Goal: Transaction & Acquisition: Purchase product/service

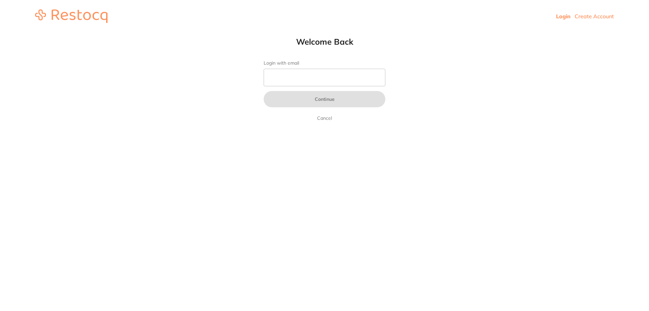
click at [308, 82] on input "Login with email" at bounding box center [325, 78] width 122 height 18
type input "b@[DOMAIN_NAME]"
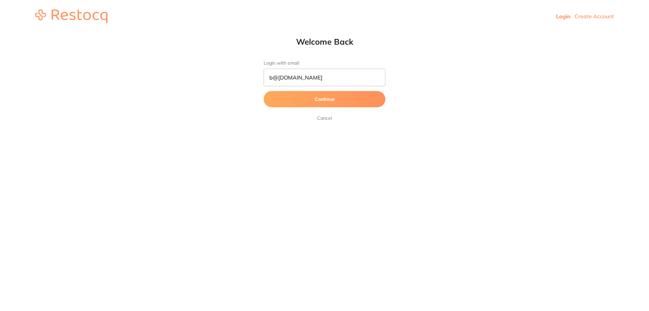
click at [319, 98] on button "Continue" at bounding box center [325, 99] width 122 height 16
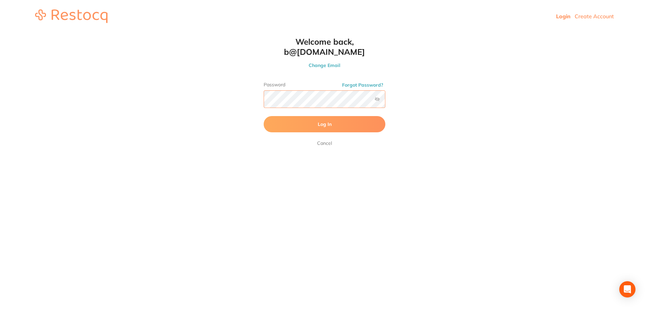
click at [264, 116] on button "Log In" at bounding box center [325, 124] width 122 height 16
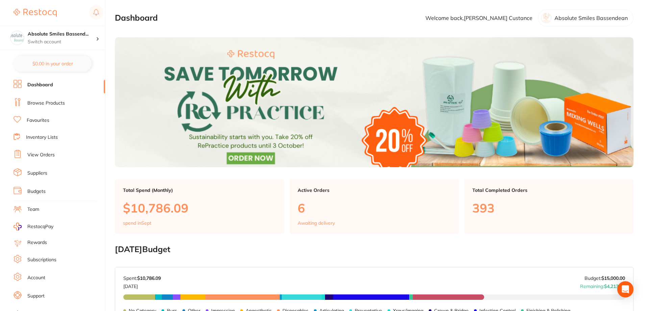
click at [39, 153] on link "View Orders" at bounding box center [40, 154] width 27 height 7
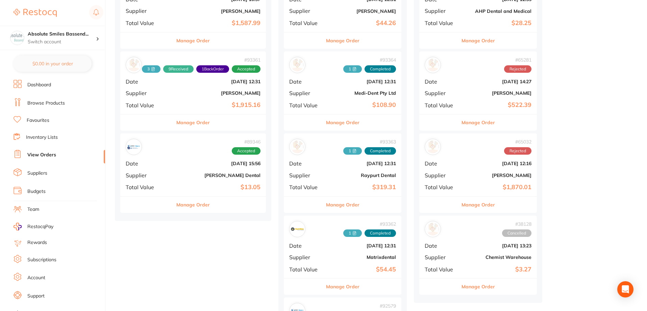
scroll to position [372, 0]
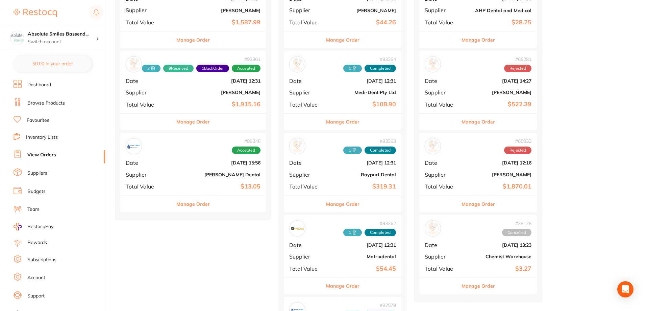
click at [195, 166] on div "# 89346 Accepted Date [DATE] 15:56 Supplier [PERSON_NAME] Dental Total Value $1…" at bounding box center [193, 163] width 146 height 63
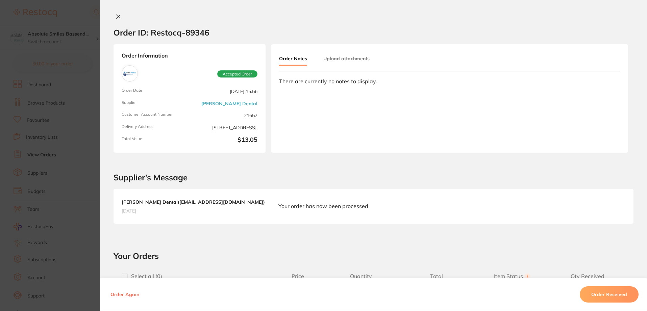
click at [118, 13] on div "Order ID: Restocq- 89346 Order Information Accepted Order Order Date [DATE] 15:…" at bounding box center [373, 155] width 547 height 311
click at [116, 16] on icon at bounding box center [118, 16] width 5 height 5
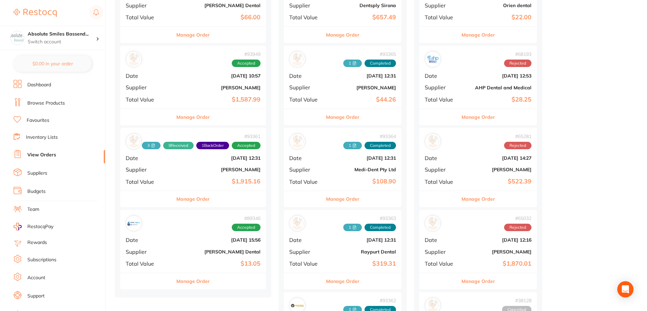
scroll to position [270, 0]
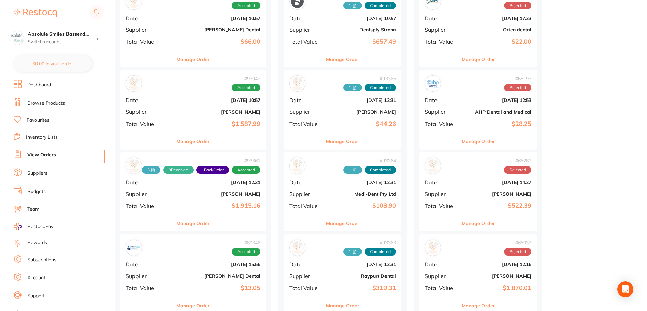
click at [183, 200] on div "# 93361 3 9 Received 1 Back Order Accepted Date [DATE] 12:31 Supplier [PERSON_N…" at bounding box center [193, 183] width 146 height 63
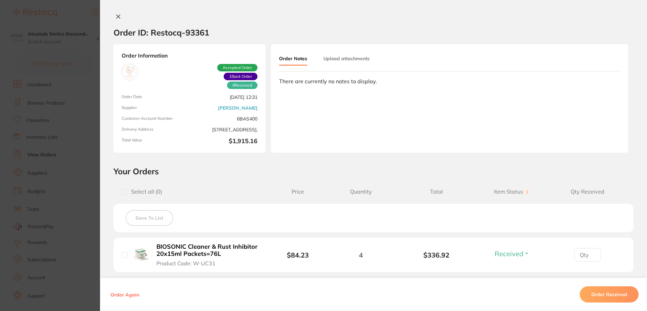
click at [114, 14] on button at bounding box center [118, 17] width 9 height 7
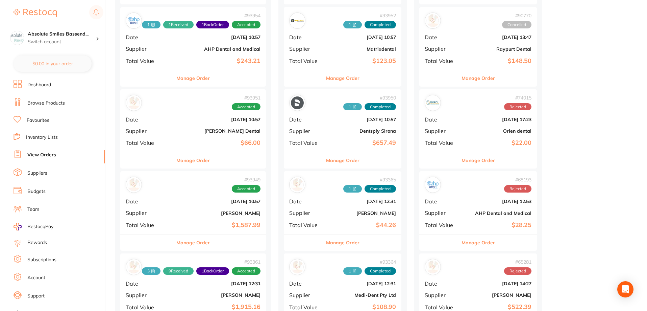
scroll to position [169, 0]
click at [176, 214] on b "[PERSON_NAME]" at bounding box center [217, 213] width 86 height 5
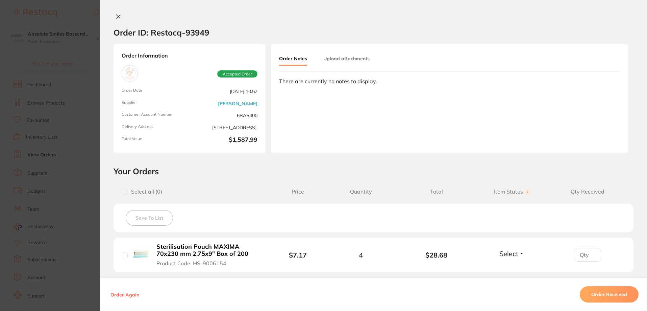
click at [117, 15] on icon at bounding box center [119, 17] width 4 height 4
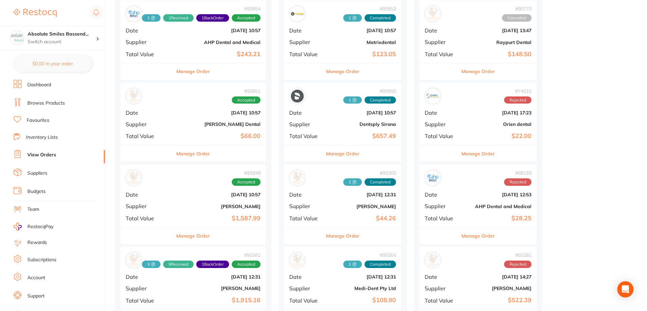
scroll to position [101, 0]
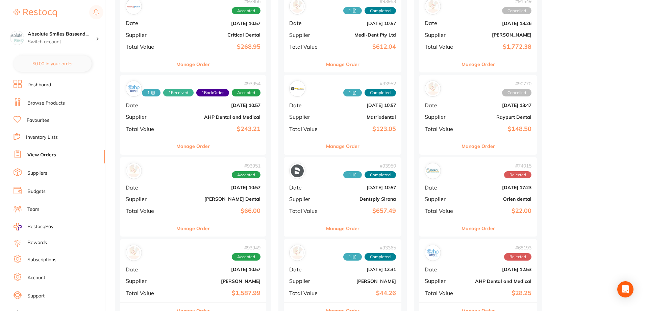
click at [204, 190] on div "# 93951 Accepted Date [DATE] 10:57 Supplier [PERSON_NAME] Dental Total Value $6…" at bounding box center [193, 188] width 146 height 63
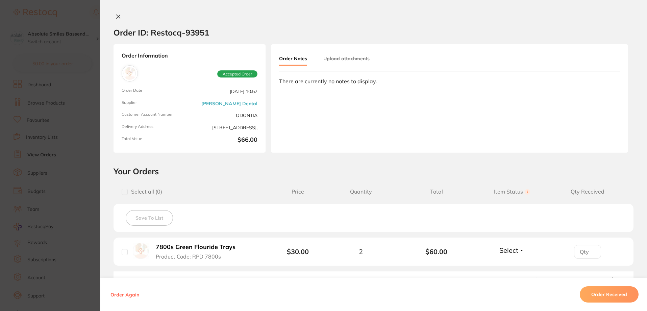
click at [116, 16] on icon at bounding box center [118, 16] width 5 height 5
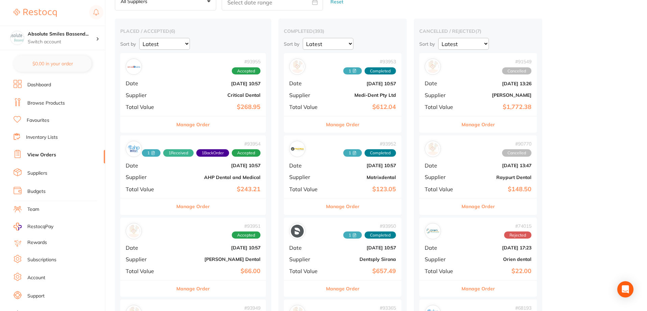
scroll to position [34, 0]
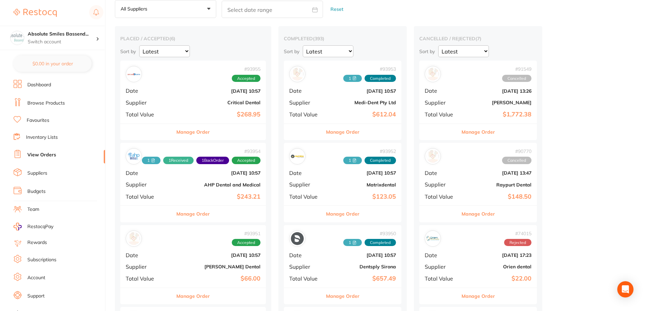
click at [180, 187] on b "AHP Dental and Medical" at bounding box center [217, 184] width 86 height 5
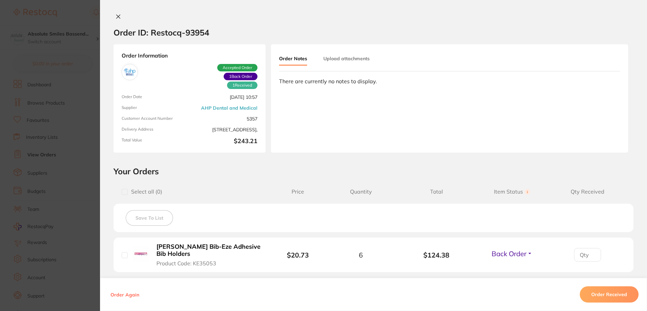
click at [116, 14] on icon at bounding box center [118, 16] width 5 height 5
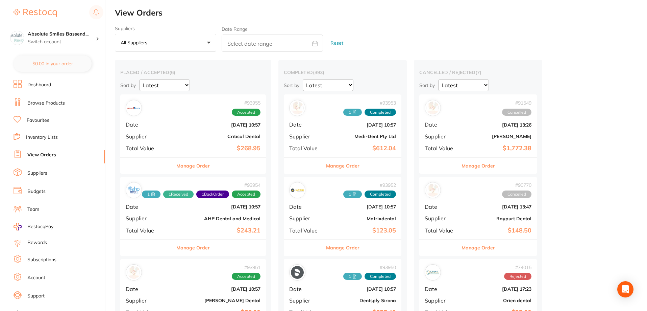
click at [194, 128] on div "# 93955 Accepted Date [DATE] 10:57 Supplier Critical Dental Total Value $268.95" at bounding box center [193, 125] width 146 height 63
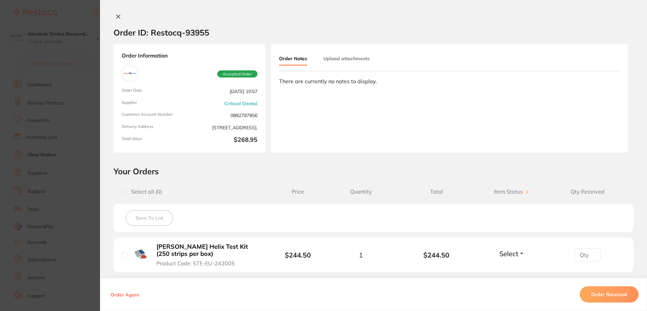
click at [116, 15] on icon at bounding box center [118, 16] width 5 height 5
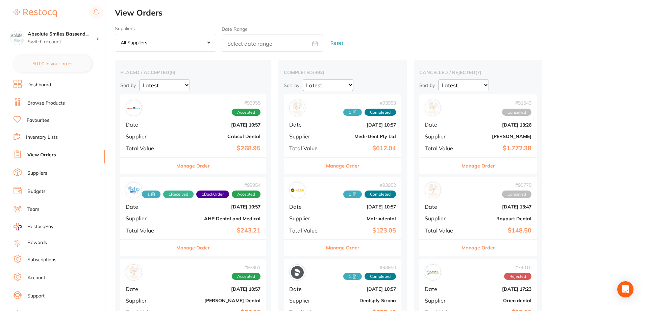
click at [50, 99] on li "Browse Products" at bounding box center [60, 103] width 92 height 10
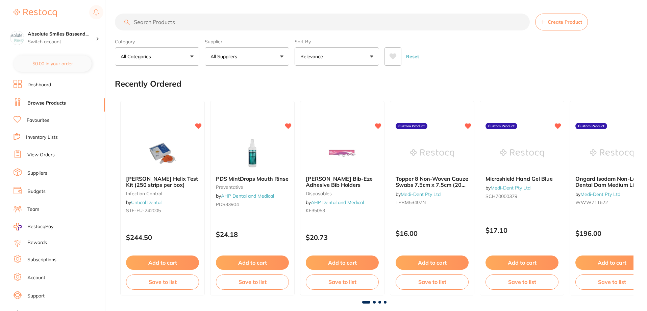
click at [184, 20] on input "search" at bounding box center [322, 22] width 415 height 17
type input "tray mini"
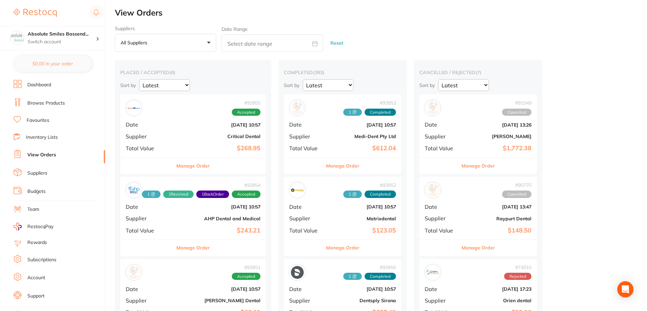
click at [46, 118] on link "Favourites" at bounding box center [38, 120] width 23 height 7
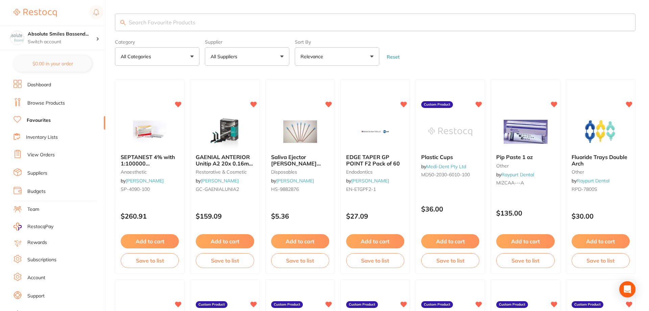
click at [152, 25] on input "search" at bounding box center [375, 23] width 520 height 18
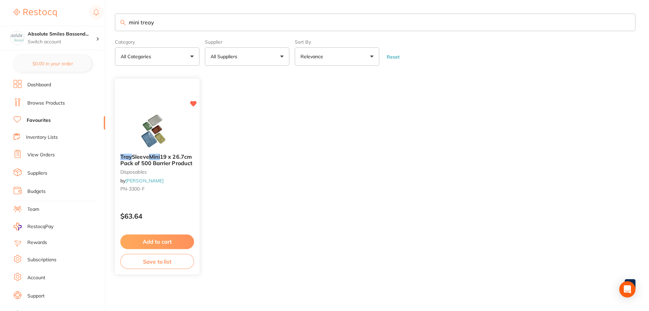
type input "mini treay"
click at [189, 199] on div "Tray Sleeve Mini 19 x 26.7cm Pack of 500 Barrier Product disposables by [PERSON…" at bounding box center [157, 174] width 84 height 52
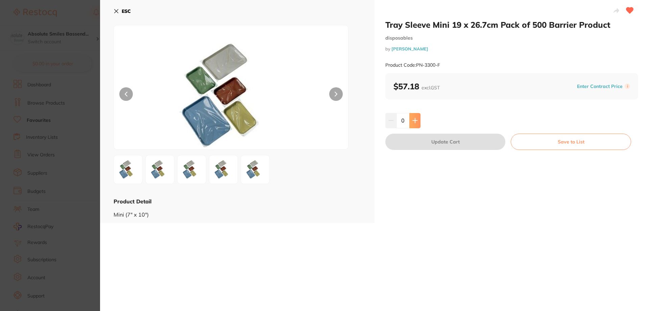
click at [416, 119] on icon at bounding box center [414, 120] width 5 height 5
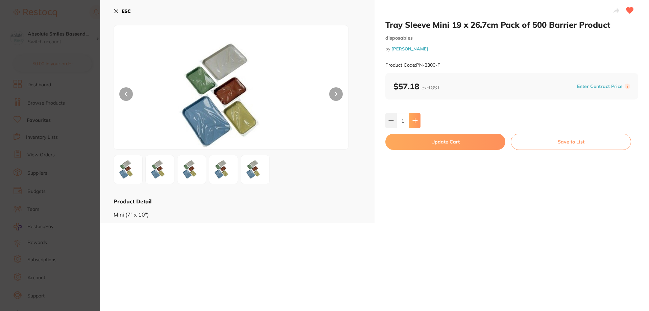
click at [416, 119] on icon at bounding box center [414, 120] width 5 height 5
type input "2"
click at [421, 142] on button "Update Cart" at bounding box center [445, 142] width 120 height 16
checkbox input "false"
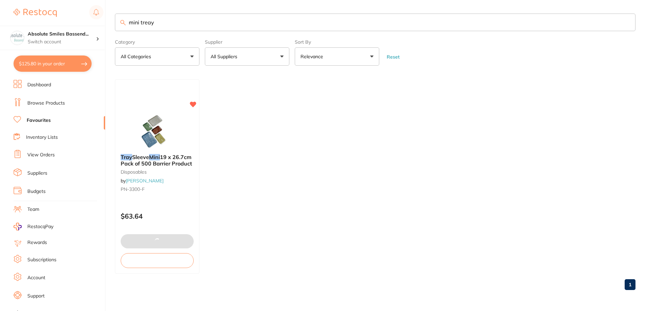
click at [209, 21] on input "mini treay" at bounding box center [375, 23] width 520 height 18
type input "m"
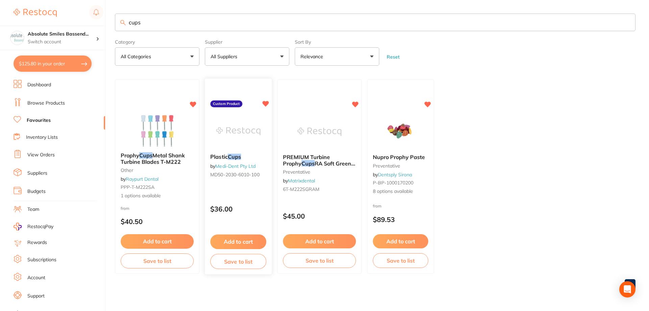
type input "cups"
click at [242, 240] on button "Add to cart" at bounding box center [238, 241] width 55 height 14
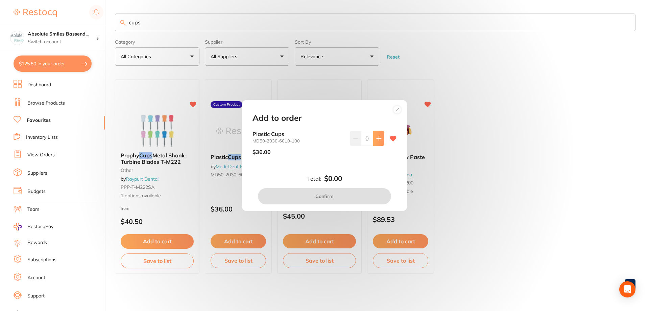
click at [380, 138] on button at bounding box center [378, 138] width 11 height 15
type input "1"
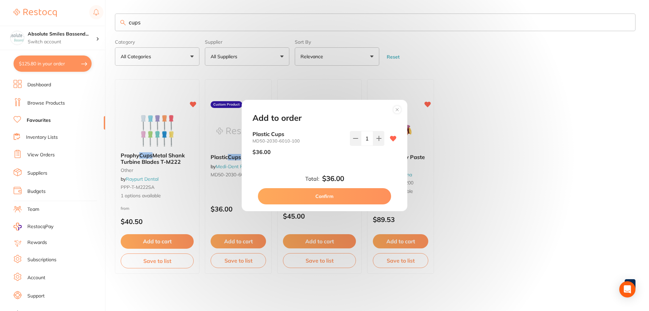
click at [346, 194] on button "Confirm" at bounding box center [324, 196] width 133 height 16
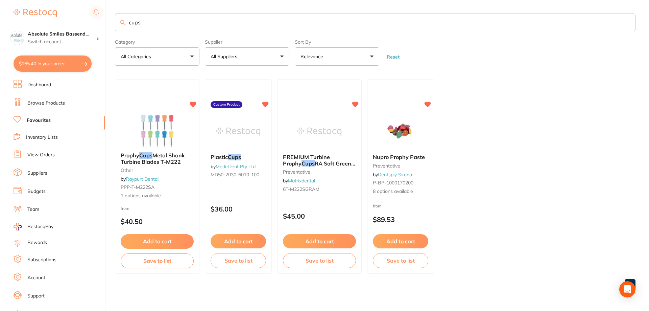
click at [166, 21] on input "cups" at bounding box center [375, 23] width 520 height 18
type input "c"
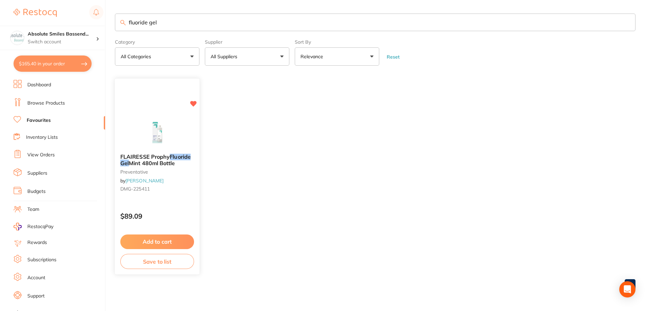
type input "fluoride gel"
click at [184, 238] on button "Add to cart" at bounding box center [157, 241] width 74 height 15
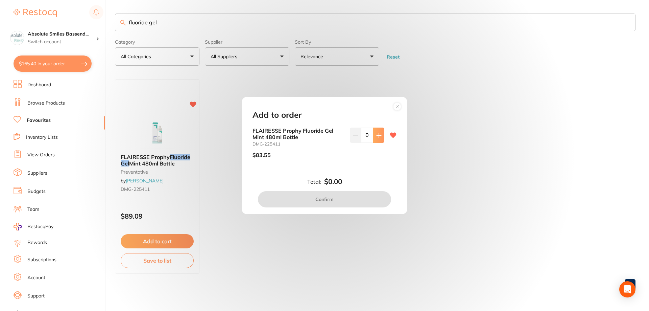
click at [376, 135] on icon at bounding box center [378, 134] width 5 height 5
type input "2"
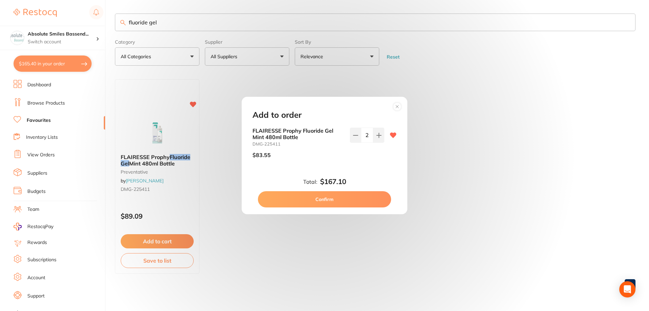
click at [345, 195] on button "Confirm" at bounding box center [324, 199] width 133 height 16
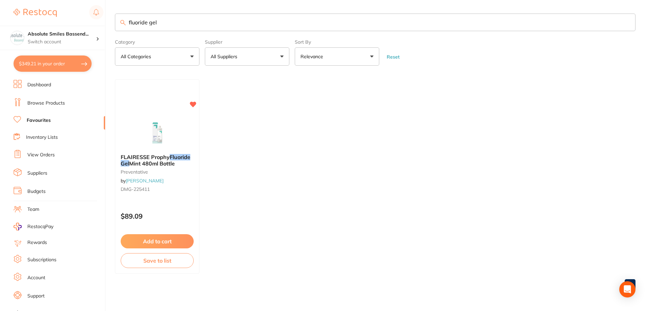
drag, startPoint x: 183, startPoint y: 30, endPoint x: 115, endPoint y: 13, distance: 69.5
click at [115, 13] on main "fluoride gel Category All Categories All Categories preventative Clear Category…" at bounding box center [382, 154] width 534 height 309
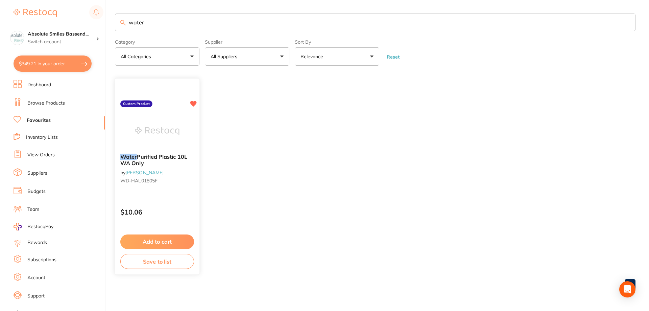
type input "water"
click at [187, 242] on button "Add to cart" at bounding box center [157, 241] width 74 height 15
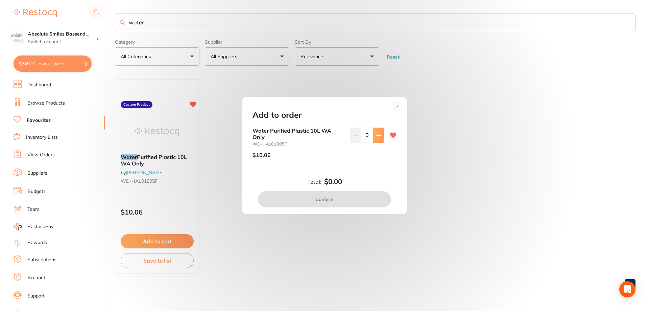
click at [377, 134] on icon at bounding box center [379, 135] width 4 height 4
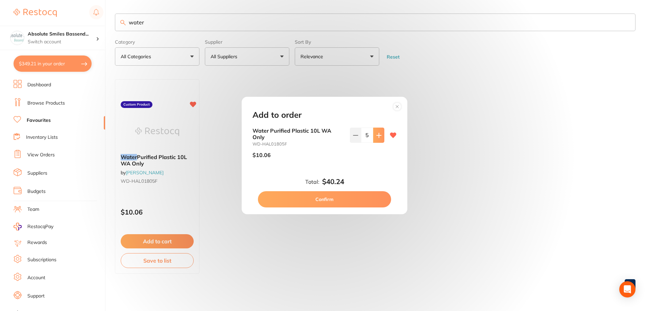
click at [377, 134] on icon at bounding box center [379, 135] width 4 height 4
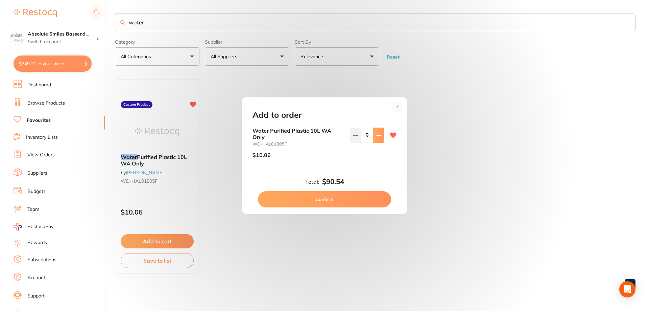
type input "10"
click at [361, 197] on button "Confirm" at bounding box center [324, 199] width 133 height 16
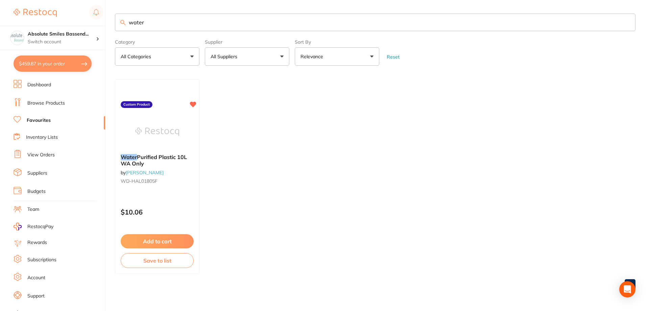
click at [175, 22] on input "water" at bounding box center [375, 23] width 520 height 18
type input "w"
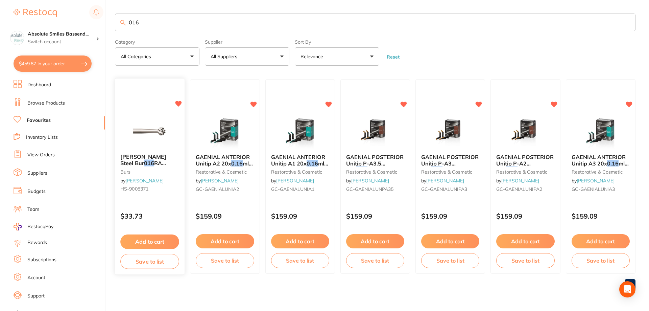
type input "016"
click at [157, 238] on button "Add to cart" at bounding box center [149, 241] width 59 height 15
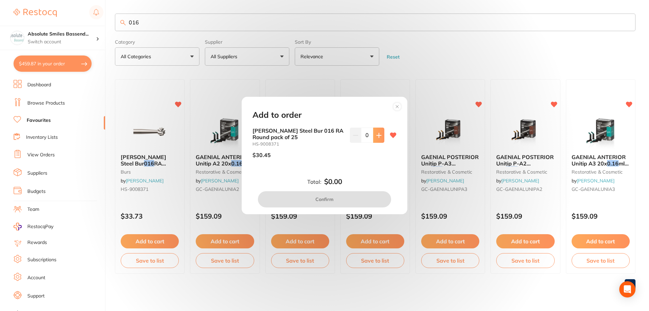
click at [373, 136] on button at bounding box center [378, 134] width 11 height 15
type input "2"
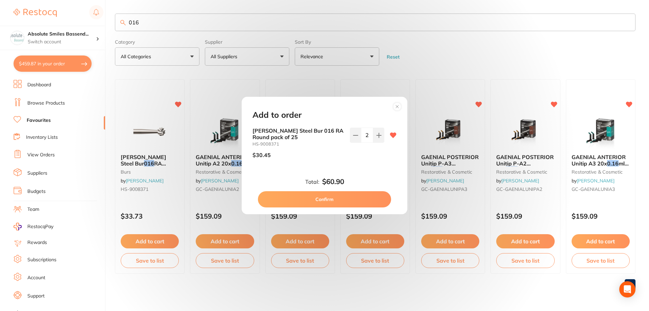
click at [339, 196] on button "Confirm" at bounding box center [324, 199] width 133 height 16
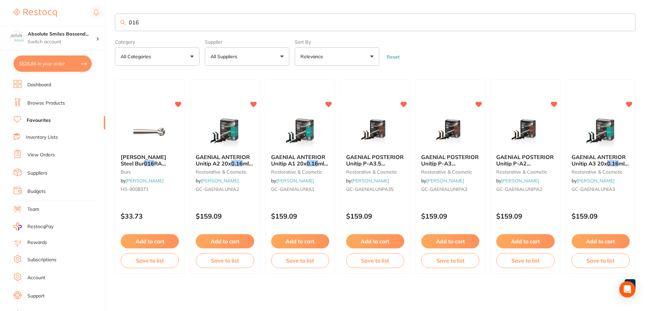
click at [158, 23] on input "016" at bounding box center [375, 23] width 520 height 18
type input "0"
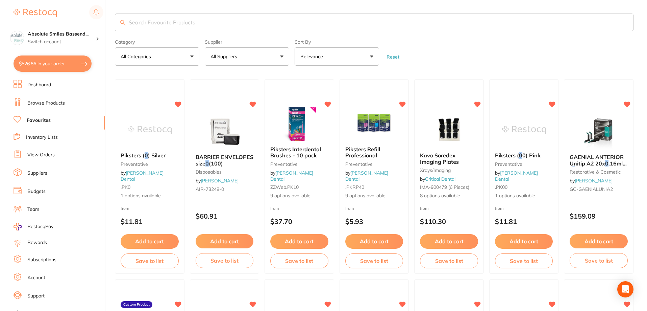
drag, startPoint x: 51, startPoint y: 104, endPoint x: 113, endPoint y: 49, distance: 83.1
click at [51, 103] on link "Browse Products" at bounding box center [46, 103] width 38 height 7
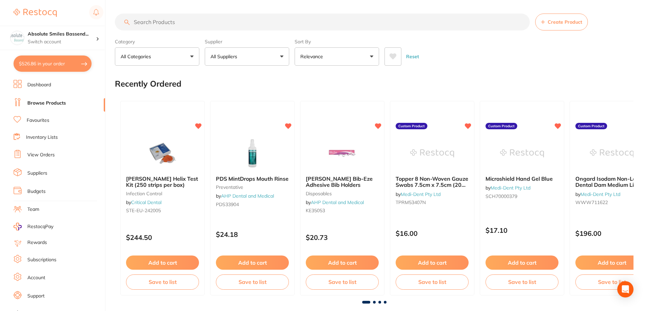
click at [167, 22] on input "search" at bounding box center [322, 22] width 415 height 17
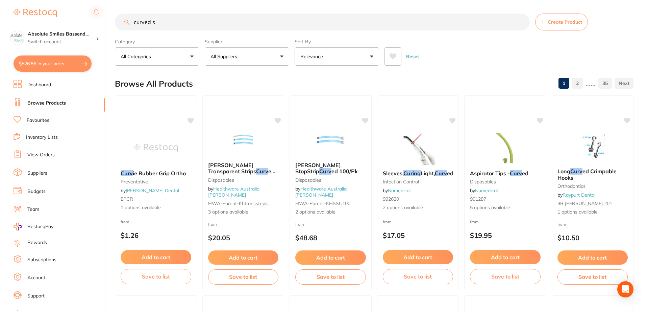
type input "curved sc"
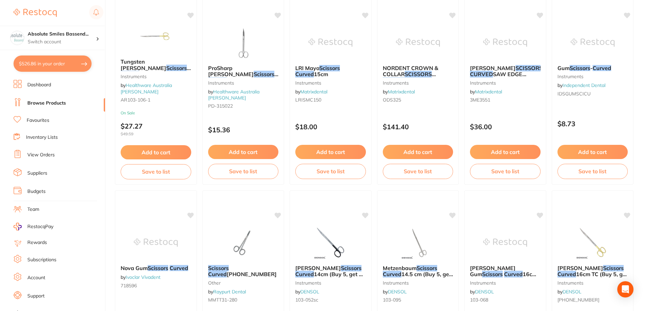
scroll to position [169, 0]
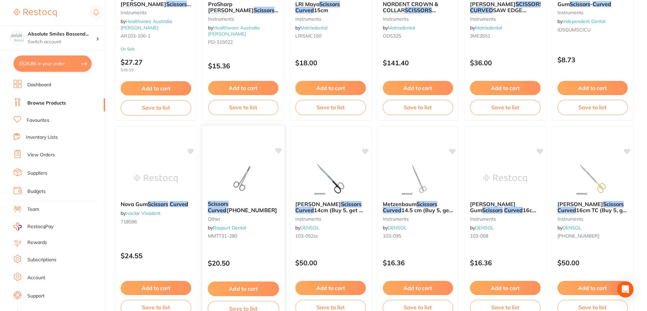
type input "curved scissors"
click at [252, 243] on div "Scissors Curved [PHONE_NUMBER] other by Raypurt Dental MMTT31-280" at bounding box center [243, 221] width 82 height 52
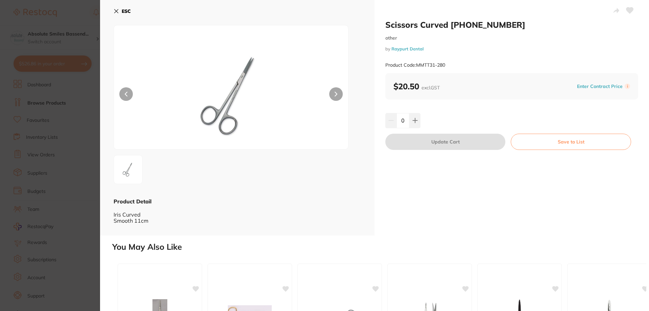
click at [128, 9] on b "ESC" at bounding box center [126, 11] width 9 height 6
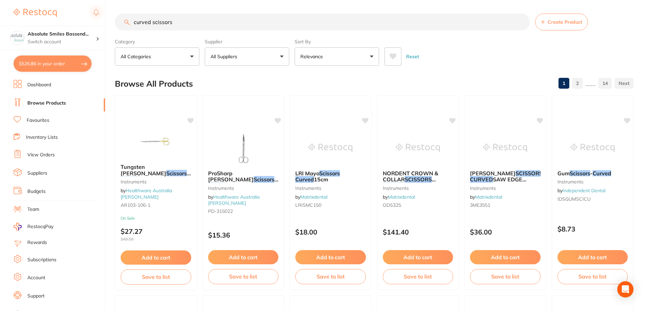
drag, startPoint x: 218, startPoint y: 20, endPoint x: 131, endPoint y: 16, distance: 87.0
click at [131, 16] on input "curved scissors" at bounding box center [322, 22] width 415 height 17
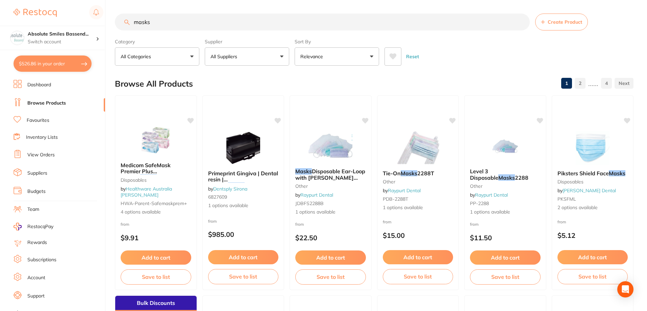
type input "masks"
click at [46, 133] on li "Inventory Lists" at bounding box center [60, 137] width 92 height 9
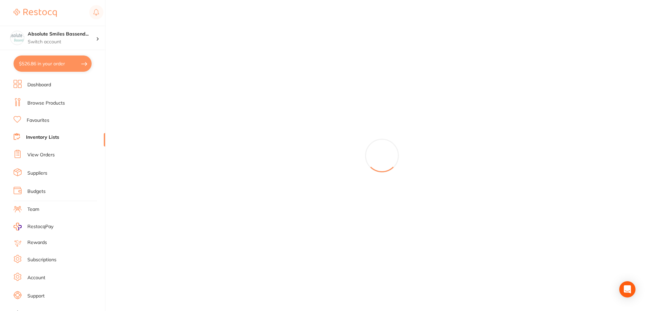
click at [44, 114] on ul "Dashboard Browse Products Favourites Inventory Lists View Orders Suppliers Budg…" at bounding box center [60, 196] width 92 height 233
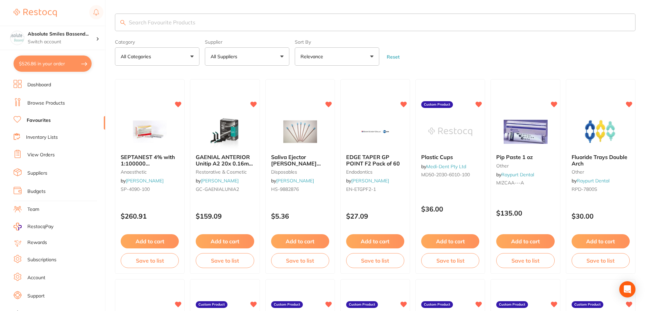
click at [180, 25] on input "search" at bounding box center [375, 23] width 520 height 18
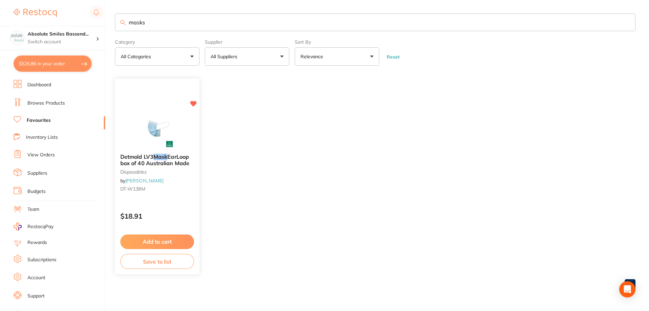
type input "masks"
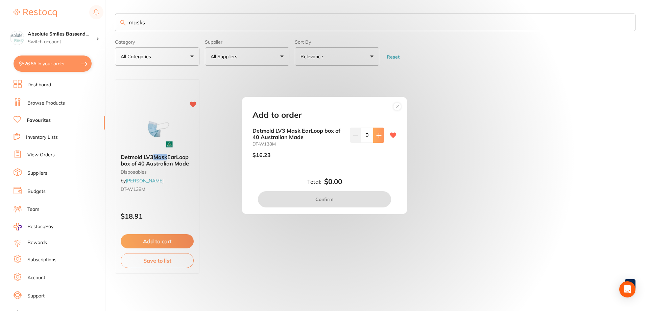
click at [375, 138] on button at bounding box center [378, 134] width 11 height 15
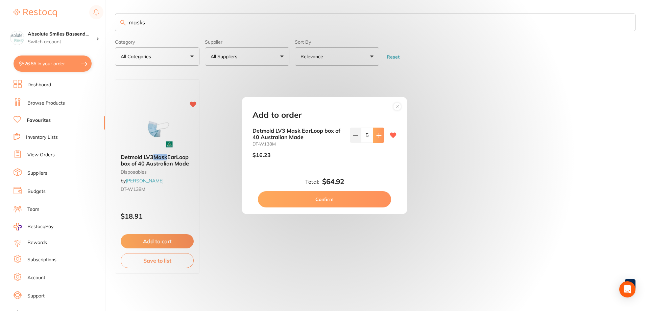
click at [375, 138] on button at bounding box center [378, 134] width 11 height 15
type input "8"
click at [361, 199] on button "Confirm" at bounding box center [324, 199] width 133 height 16
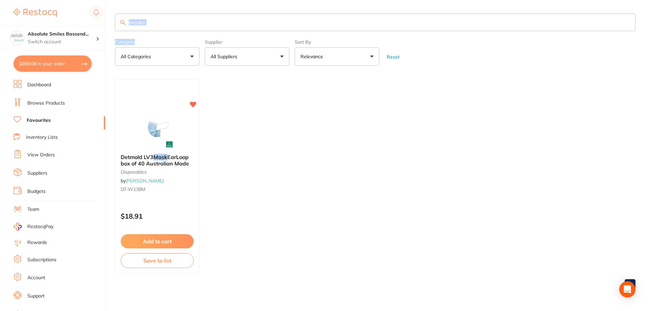
drag, startPoint x: 192, startPoint y: 33, endPoint x: 164, endPoint y: 20, distance: 30.7
click at [164, 20] on section "masks Category All Categories All Categories disposables Clear Category false A…" at bounding box center [375, 40] width 520 height 52
click at [164, 20] on input "masks" at bounding box center [375, 23] width 520 height 18
type input "m"
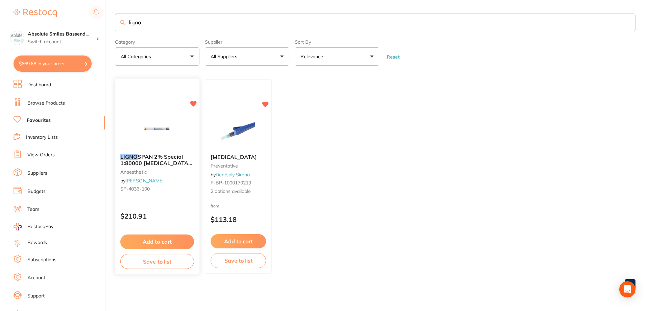
type input "ligno"
click at [167, 245] on button "Add to cart" at bounding box center [157, 241] width 74 height 15
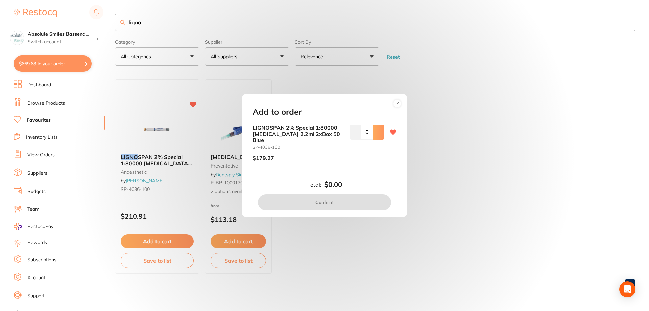
click at [377, 134] on icon at bounding box center [379, 132] width 4 height 4
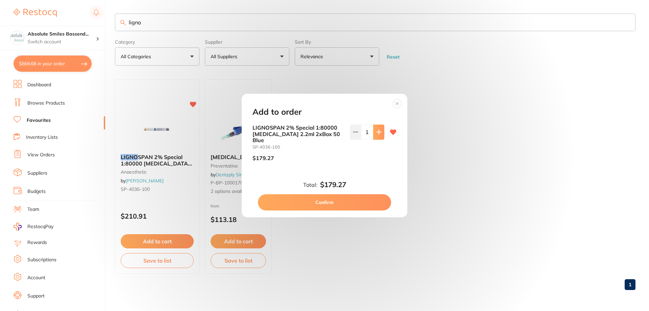
type input "1"
click at [352, 199] on button "Confirm" at bounding box center [324, 202] width 133 height 16
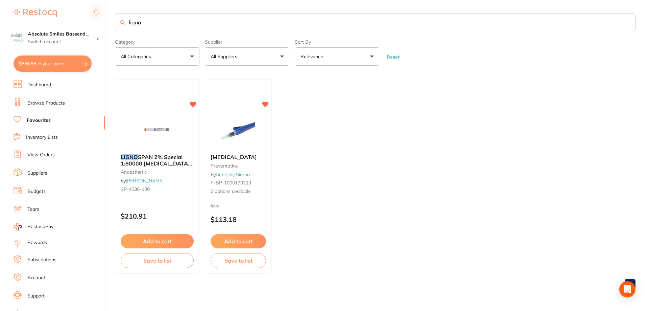
drag, startPoint x: 156, startPoint y: 17, endPoint x: 87, endPoint y: 10, distance: 69.3
click at [87, 10] on div "$866.88 Absolute Smiles Bassend... Switch account Absolute Smiles Bassendean $8…" at bounding box center [324, 155] width 649 height 311
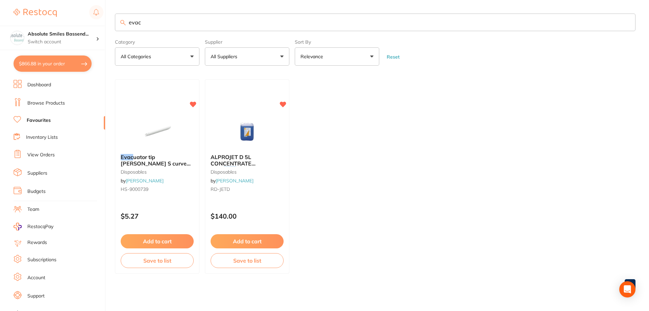
type input "evac"
click at [178, 235] on button "Add to cart" at bounding box center [157, 241] width 73 height 14
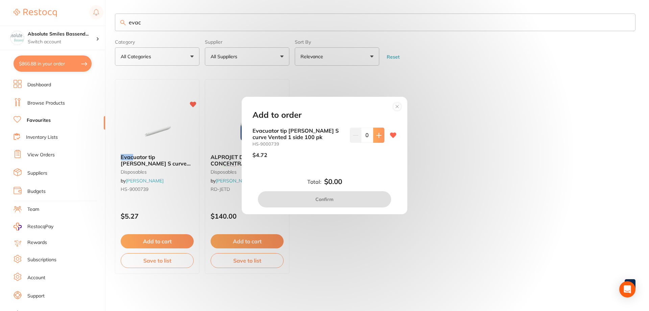
click at [380, 136] on button at bounding box center [378, 134] width 11 height 15
type input "2"
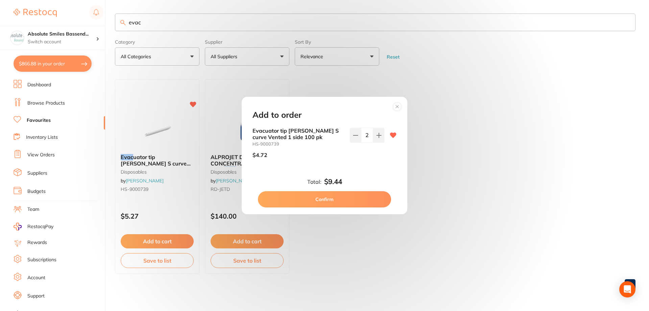
click at [350, 200] on button "Confirm" at bounding box center [324, 199] width 133 height 16
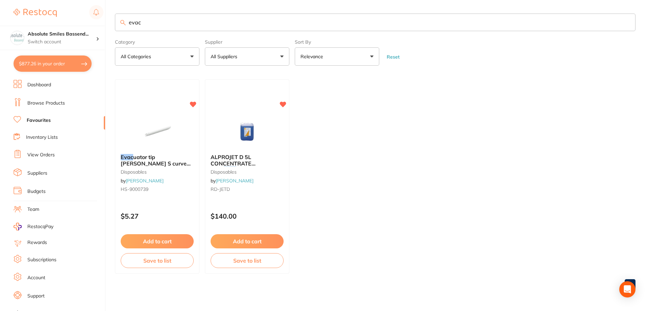
drag, startPoint x: 127, startPoint y: 13, endPoint x: 133, endPoint y: 21, distance: 9.7
click at [131, 19] on main "evac Category All Categories All Categories disposables Clear Category false Al…" at bounding box center [382, 154] width 534 height 309
drag, startPoint x: 150, startPoint y: 23, endPoint x: 22, endPoint y: 13, distance: 128.1
click at [22, 13] on div "$877.26 Absolute Smiles Bassend... Switch account Absolute Smiles Bassendean $8…" at bounding box center [324, 155] width 649 height 311
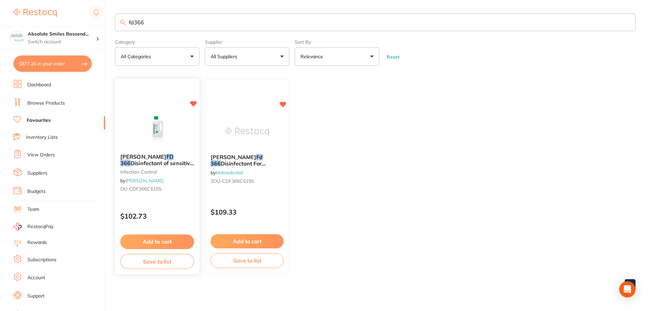
type input "fd366"
click at [175, 238] on button "Add to cart" at bounding box center [157, 241] width 74 height 15
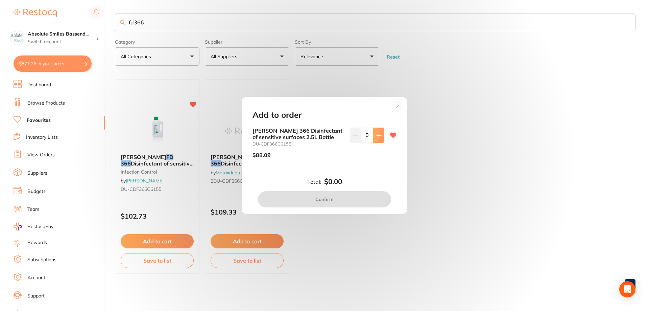
click at [376, 136] on icon at bounding box center [378, 134] width 5 height 5
type input "4"
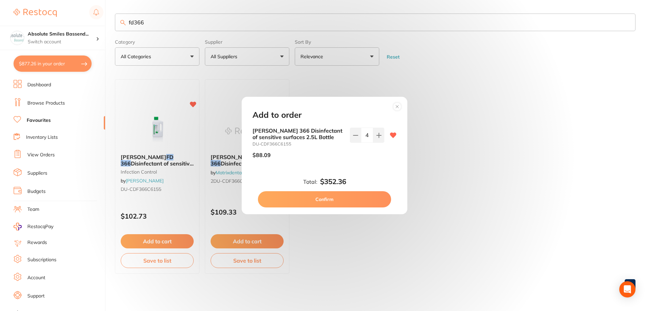
click at [336, 196] on button "Confirm" at bounding box center [324, 199] width 133 height 16
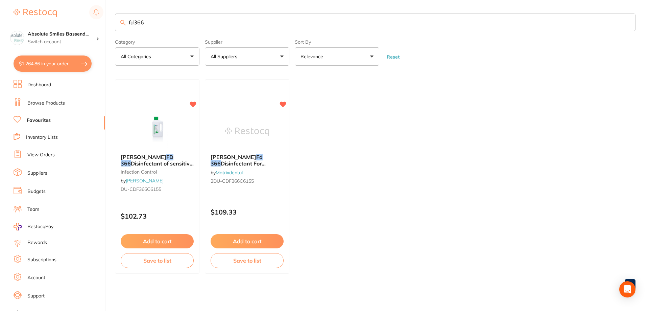
drag, startPoint x: 158, startPoint y: 27, endPoint x: 132, endPoint y: 5, distance: 34.3
click at [132, 5] on main "fd366 Category All Categories All Categories infection control Clear Category f…" at bounding box center [382, 154] width 534 height 309
type input "f"
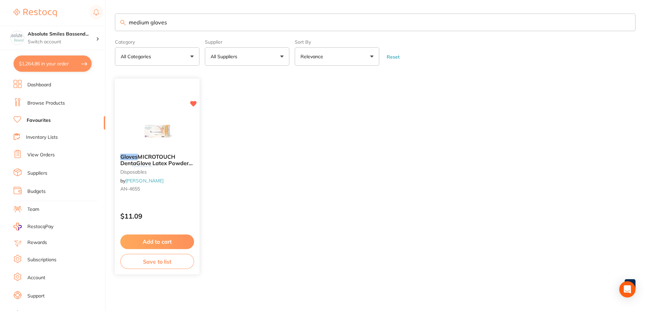
type input "medium gloves"
click at [170, 240] on button "Add to cart" at bounding box center [157, 241] width 73 height 14
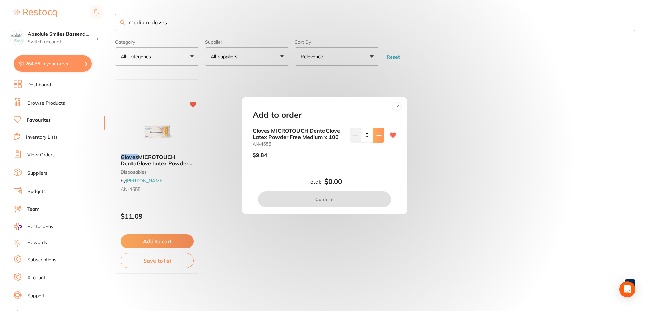
click at [377, 139] on button at bounding box center [378, 134] width 11 height 15
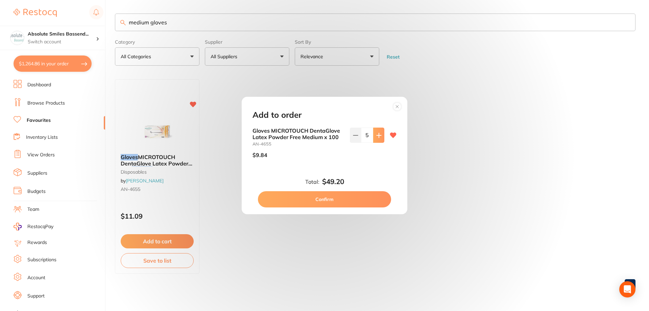
click at [377, 139] on button at bounding box center [378, 134] width 11 height 15
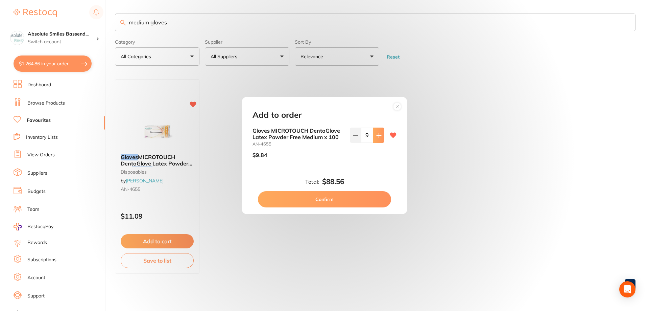
type input "10"
click at [357, 198] on button "Confirm" at bounding box center [324, 199] width 133 height 16
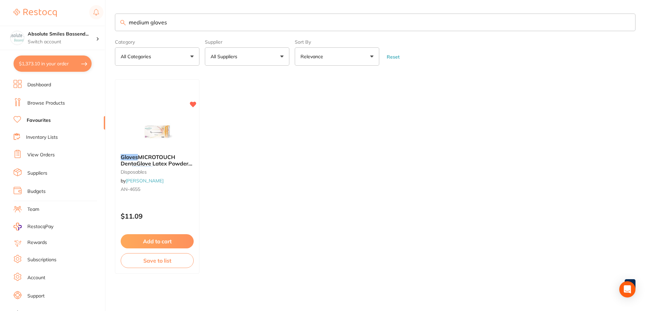
drag, startPoint x: 172, startPoint y: 24, endPoint x: 124, endPoint y: 17, distance: 48.8
click at [124, 17] on input "medium gloves" at bounding box center [375, 23] width 520 height 18
type input "small gloves"
click at [188, 239] on button "Add to cart" at bounding box center [157, 241] width 74 height 15
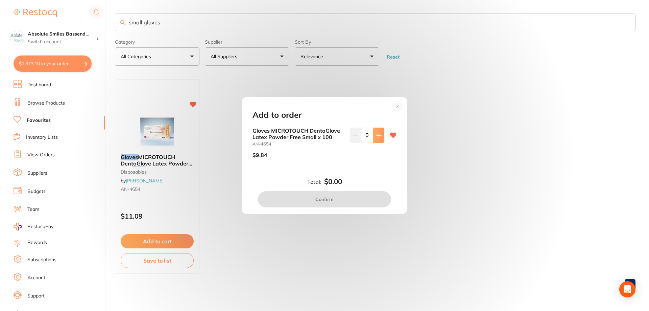
click at [376, 136] on icon at bounding box center [378, 134] width 5 height 5
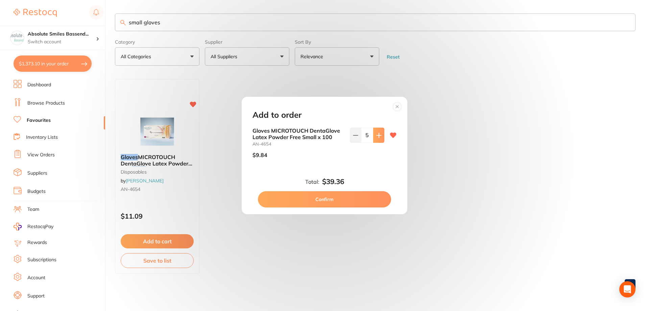
click at [376, 136] on icon at bounding box center [378, 134] width 5 height 5
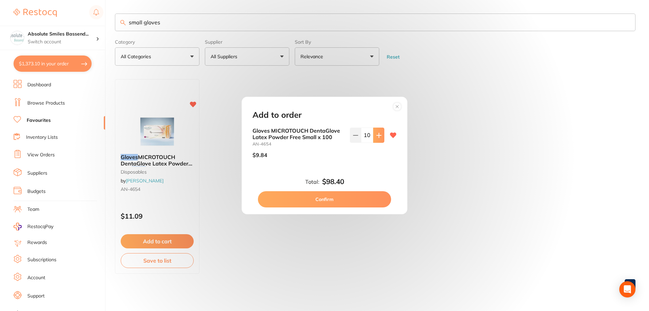
click at [376, 136] on icon at bounding box center [378, 134] width 5 height 5
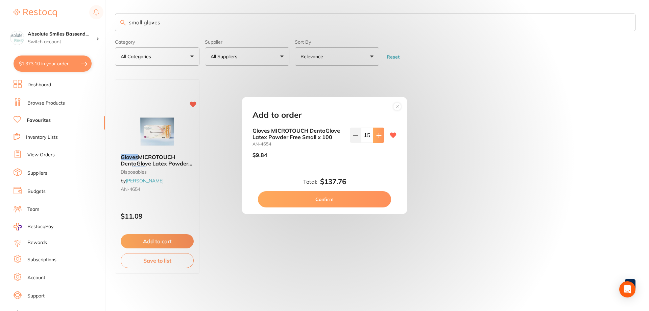
click at [376, 136] on icon at bounding box center [378, 134] width 5 height 5
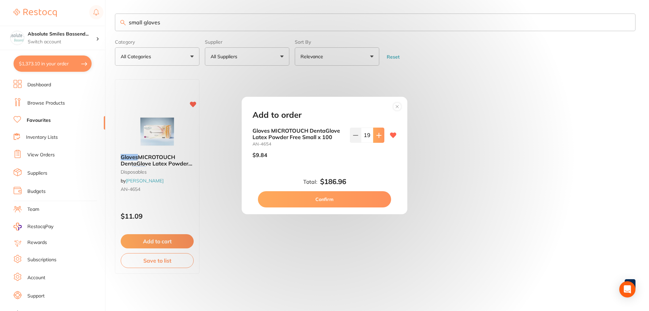
type input "20"
click at [348, 199] on button "Confirm" at bounding box center [324, 199] width 133 height 16
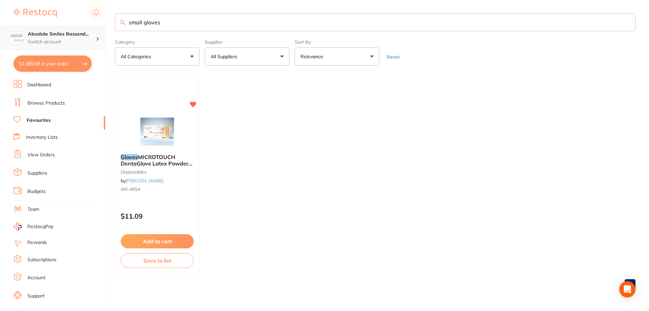
scroll to position [0, 0]
drag, startPoint x: 194, startPoint y: 25, endPoint x: 107, endPoint y: 13, distance: 88.4
click at [105, 14] on div "$1,589.58 Absolute Smiles Bassend... Switch account Absolute Smiles Bassendean …" at bounding box center [324, 155] width 649 height 311
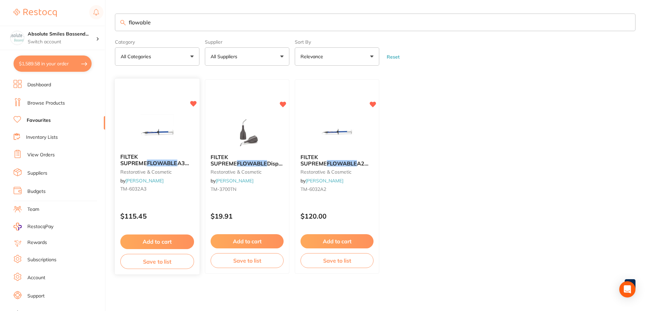
type input "flowable"
click at [166, 242] on button "Add to cart" at bounding box center [157, 241] width 74 height 15
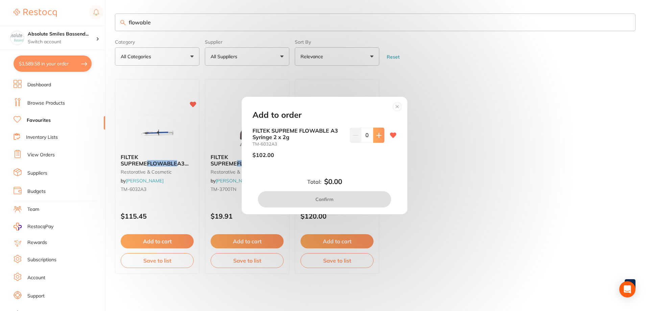
click at [378, 134] on icon at bounding box center [378, 134] width 5 height 5
type input "1"
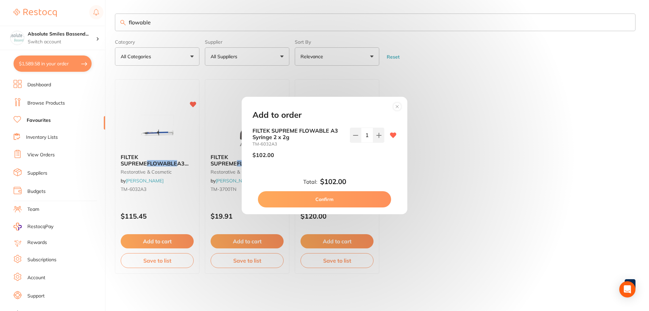
click at [353, 195] on button "Confirm" at bounding box center [324, 199] width 133 height 16
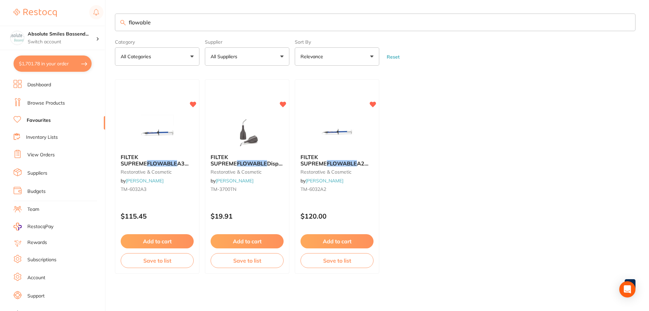
click at [188, 25] on input "flowable" at bounding box center [375, 23] width 520 height 18
type input "f"
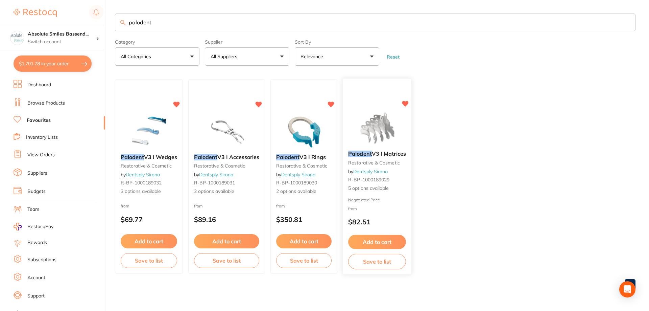
type input "palodent"
click at [367, 240] on button "Add to cart" at bounding box center [377, 242] width 58 height 15
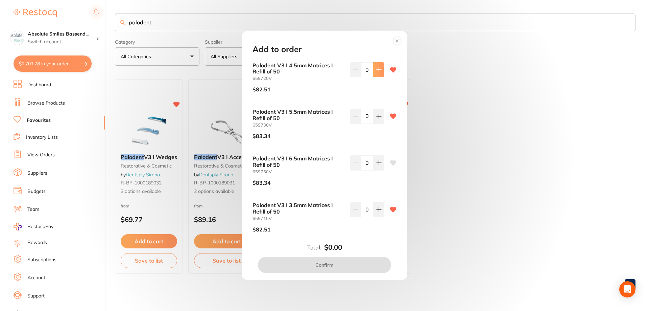
click at [378, 69] on icon at bounding box center [378, 69] width 5 height 5
type input "1"
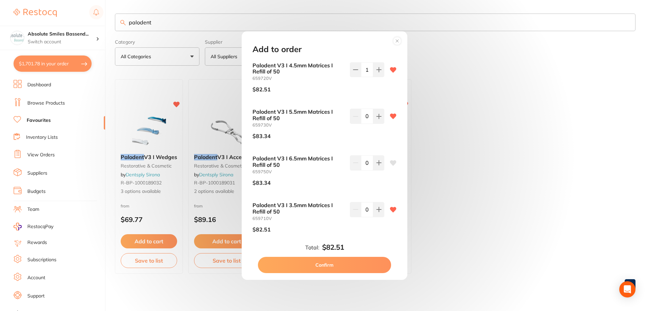
click at [351, 263] on button "Confirm" at bounding box center [324, 265] width 133 height 16
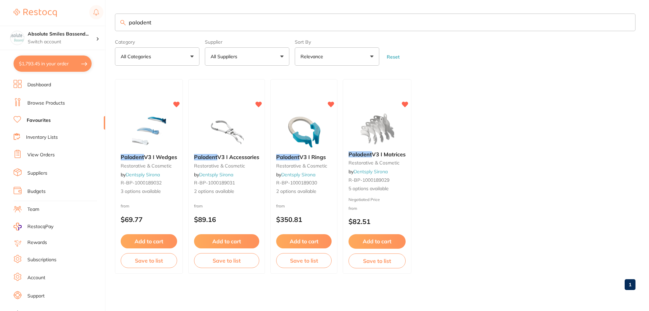
click at [165, 24] on input "palodent" at bounding box center [375, 23] width 520 height 18
type input "p"
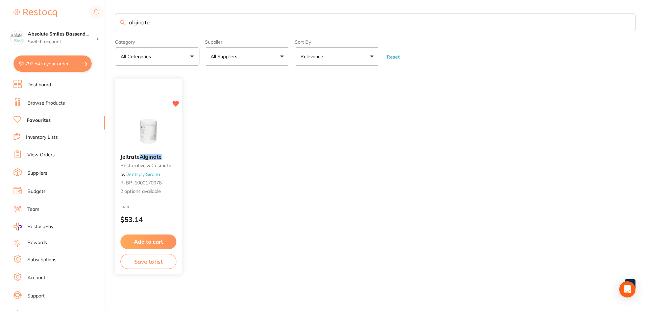
type input "alginate"
click at [148, 238] on button "Add to cart" at bounding box center [148, 241] width 55 height 14
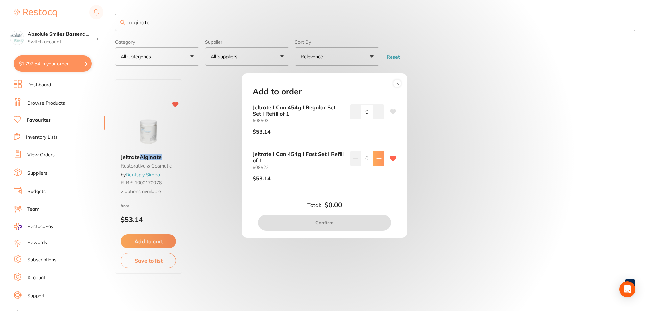
click at [376, 160] on icon at bounding box center [378, 157] width 5 height 5
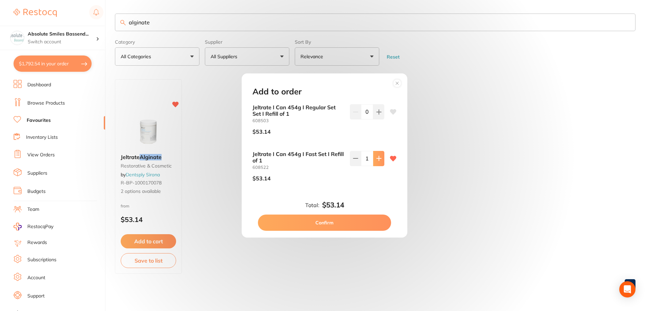
click at [376, 160] on icon at bounding box center [378, 157] width 5 height 5
type input "2"
click at [338, 217] on button "Confirm" at bounding box center [324, 222] width 133 height 16
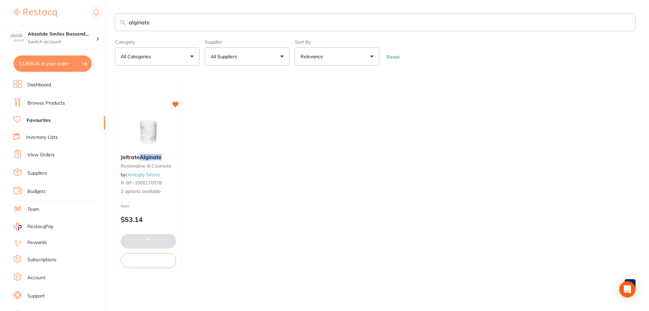
click at [181, 23] on input "alginate" at bounding box center [375, 23] width 520 height 18
type input "a"
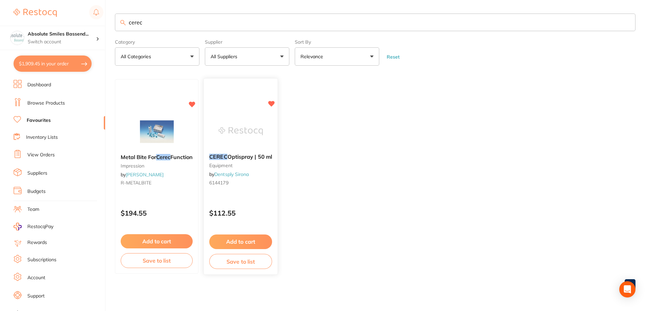
type input "cerec"
click at [249, 237] on button "Add to cart" at bounding box center [241, 241] width 62 height 14
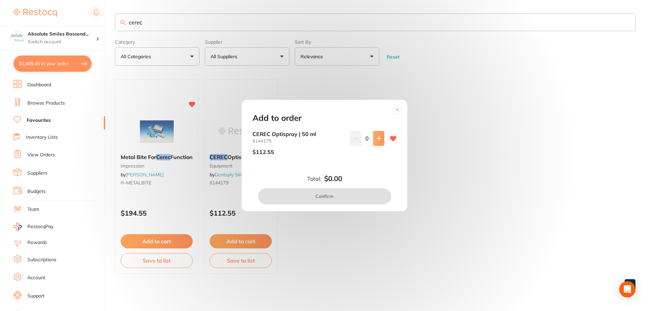
click at [376, 138] on icon at bounding box center [378, 138] width 5 height 5
type input "2"
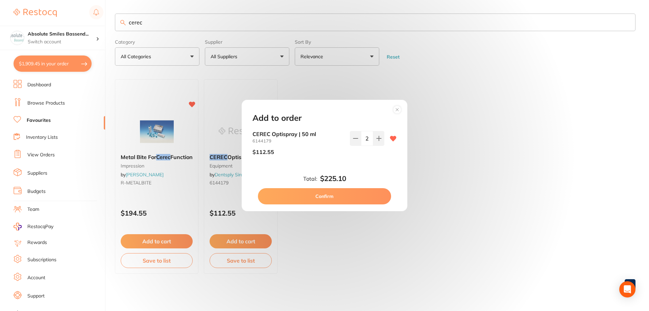
click at [343, 193] on button "Confirm" at bounding box center [324, 196] width 133 height 16
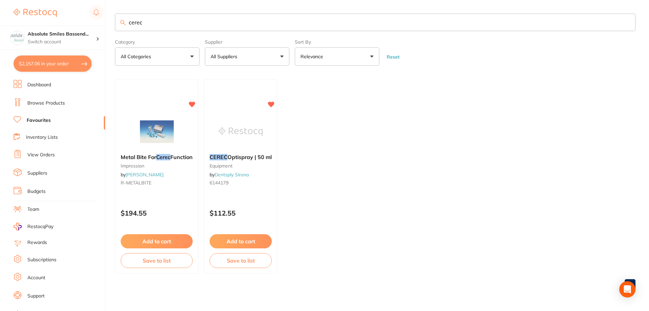
click at [151, 28] on input "cerec" at bounding box center [375, 23] width 520 height 18
type input "c"
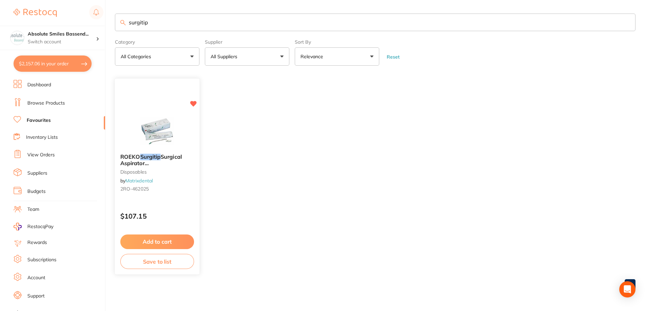
type input "surgitip"
click at [179, 241] on button "Add to cart" at bounding box center [157, 241] width 74 height 15
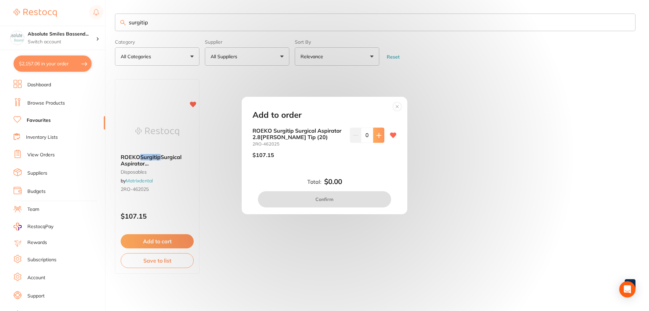
click at [376, 134] on icon at bounding box center [378, 134] width 5 height 5
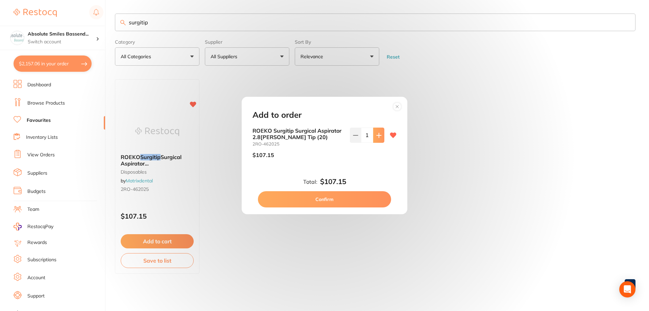
click at [376, 134] on icon at bounding box center [378, 134] width 5 height 5
type input "2"
click at [333, 197] on button "Confirm" at bounding box center [324, 199] width 133 height 16
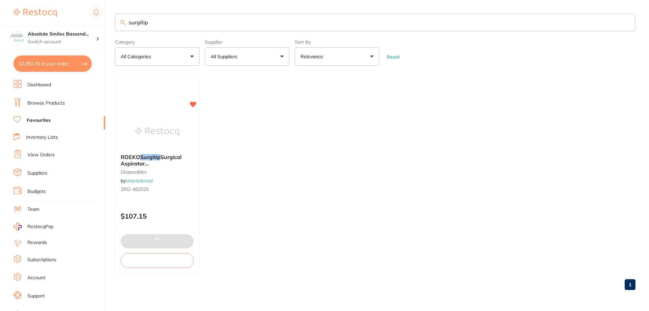
click at [169, 28] on input "surgitip" at bounding box center [375, 23] width 520 height 18
type input "s"
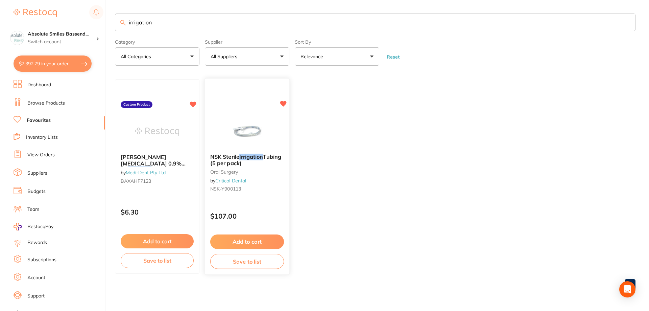
type input "irrigation"
click at [267, 240] on button "Add to cart" at bounding box center [247, 241] width 73 height 14
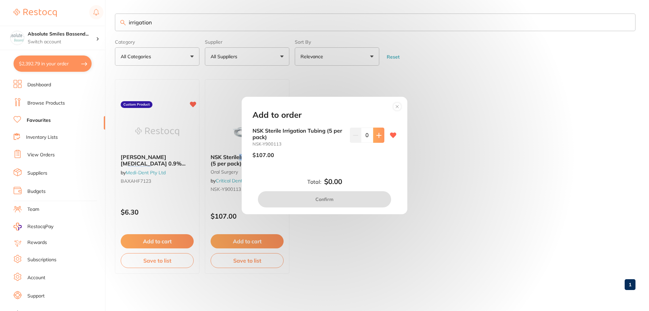
click at [380, 139] on button at bounding box center [378, 134] width 11 height 15
type input "1"
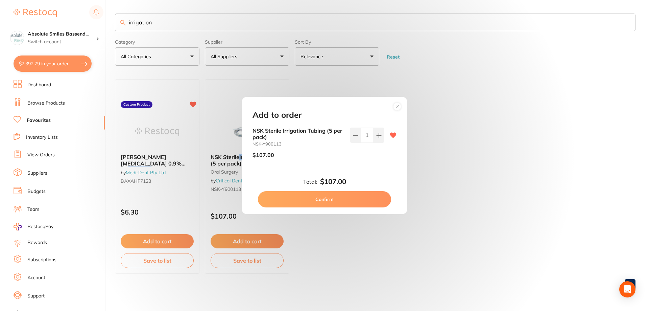
click at [353, 197] on button "Confirm" at bounding box center [324, 199] width 133 height 16
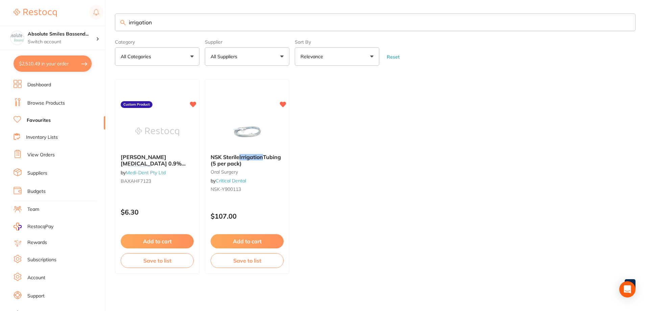
drag, startPoint x: 172, startPoint y: 29, endPoint x: 124, endPoint y: 4, distance: 54.3
click at [124, 4] on main "irrigation Category All Categories All Categories oral surgery Clear Category f…" at bounding box center [382, 154] width 534 height 309
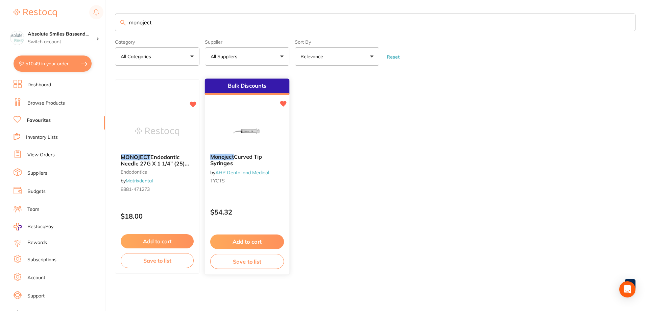
type input "monoject"
click at [276, 238] on button "Add to cart" at bounding box center [247, 241] width 74 height 15
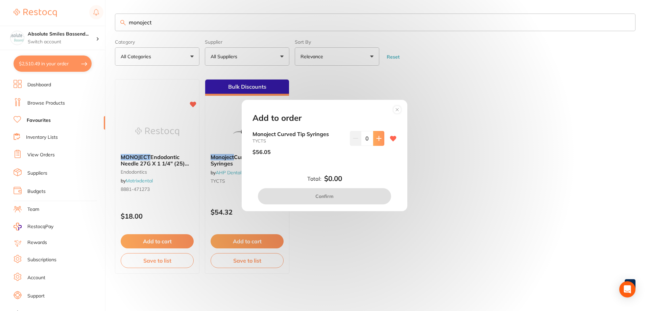
click at [373, 139] on button at bounding box center [378, 138] width 11 height 15
type input "1"
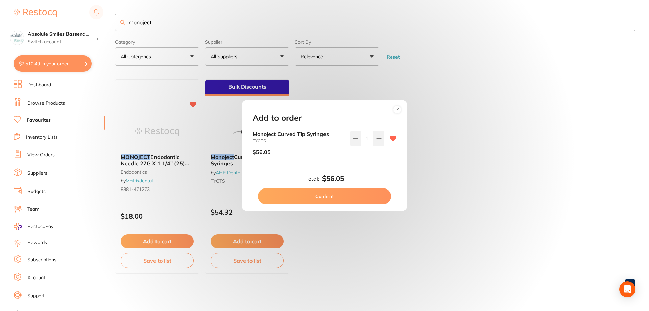
click at [358, 192] on button "Confirm" at bounding box center [324, 196] width 133 height 16
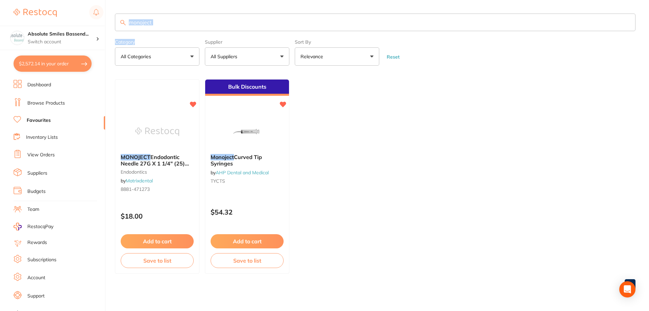
drag, startPoint x: 176, startPoint y: 31, endPoint x: 129, endPoint y: 18, distance: 48.9
click at [129, 18] on section "monoject Category All Categories All Categories endodontics Clear Category fals…" at bounding box center [375, 40] width 520 height 52
click at [152, 20] on input "monoject" at bounding box center [375, 23] width 520 height 18
click at [152, 19] on input "monoject" at bounding box center [375, 23] width 520 height 18
click at [156, 21] on input "monoject" at bounding box center [375, 23] width 520 height 18
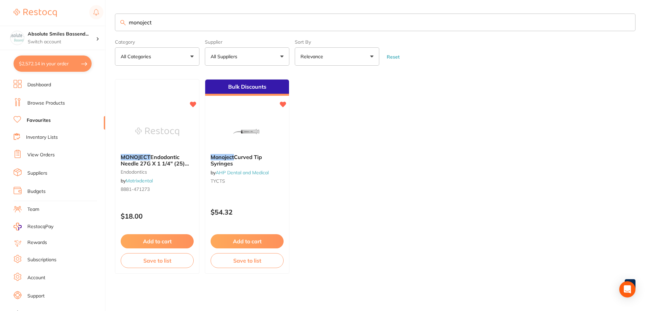
drag, startPoint x: 156, startPoint y: 21, endPoint x: 134, endPoint y: 22, distance: 22.4
click at [134, 22] on input "monoject" at bounding box center [375, 23] width 520 height 18
type input "t"
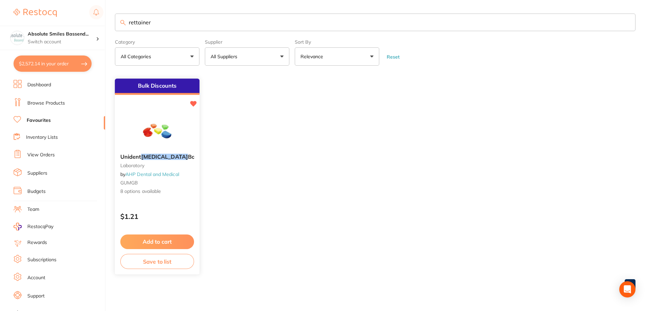
type input "rettainer"
click at [157, 242] on button "Add to cart" at bounding box center [157, 241] width 74 height 15
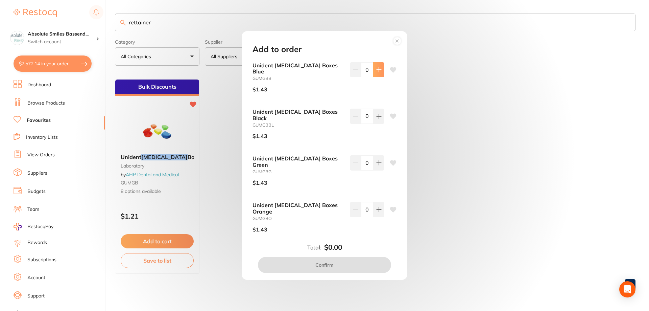
click at [376, 70] on icon at bounding box center [378, 69] width 5 height 5
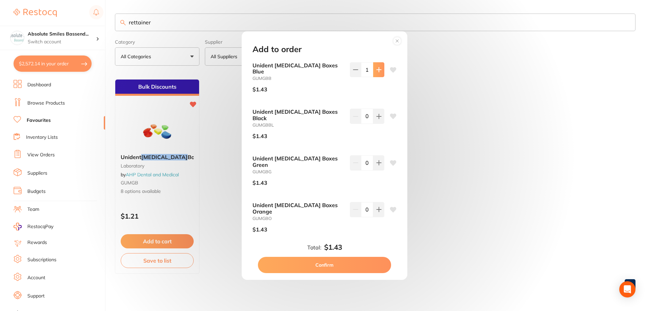
click at [376, 70] on icon at bounding box center [378, 69] width 5 height 5
type input "2"
click at [379, 155] on button at bounding box center [378, 162] width 11 height 15
type input "2"
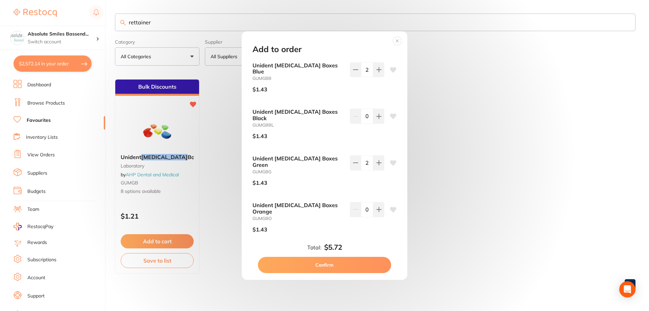
click at [377, 253] on icon at bounding box center [378, 255] width 5 height 5
type input "2"
click at [355, 264] on button "Confirm" at bounding box center [324, 265] width 133 height 16
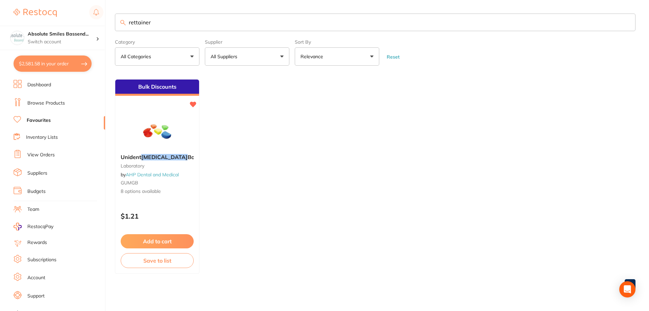
scroll to position [0, 0]
drag, startPoint x: 186, startPoint y: 26, endPoint x: 121, endPoint y: 29, distance: 64.6
click at [122, 29] on input "rettainer" at bounding box center [375, 23] width 520 height 18
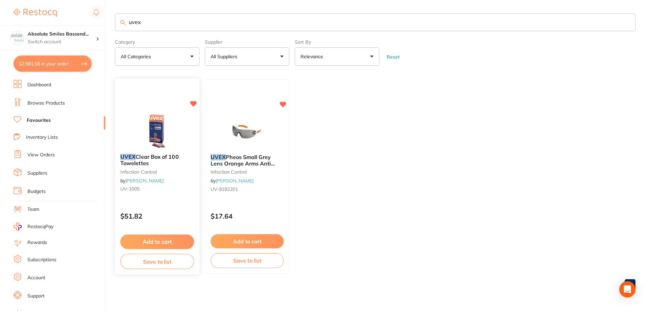
type input "uvex"
click at [181, 244] on button "Add to cart" at bounding box center [157, 241] width 74 height 15
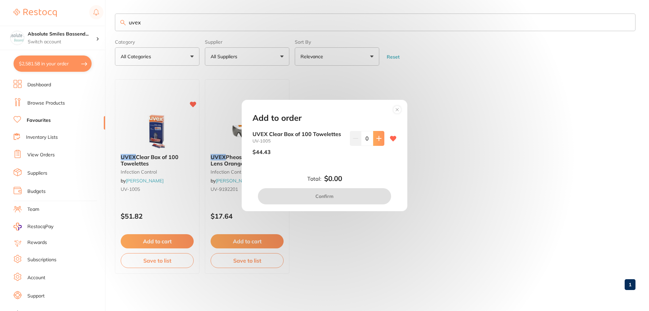
click at [376, 138] on icon at bounding box center [378, 138] width 5 height 5
type input "2"
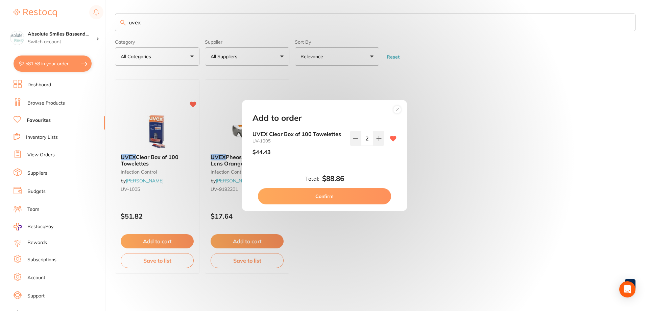
click at [353, 196] on button "Confirm" at bounding box center [324, 196] width 133 height 16
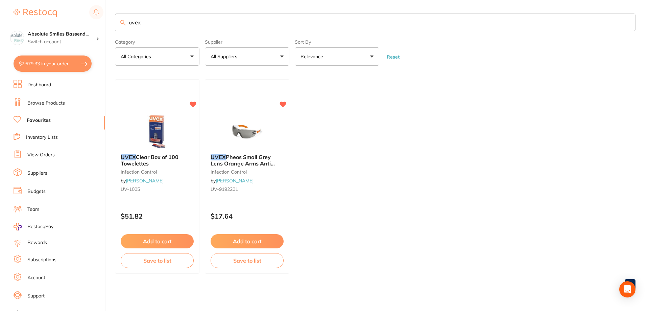
click at [84, 71] on button "$2,679.33 in your order" at bounding box center [53, 63] width 78 height 16
checkbox input "true"
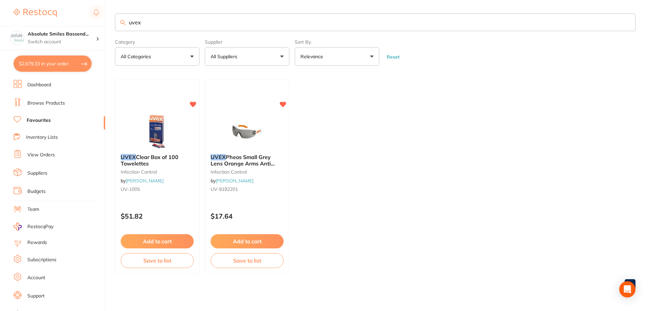
checkbox input "true"
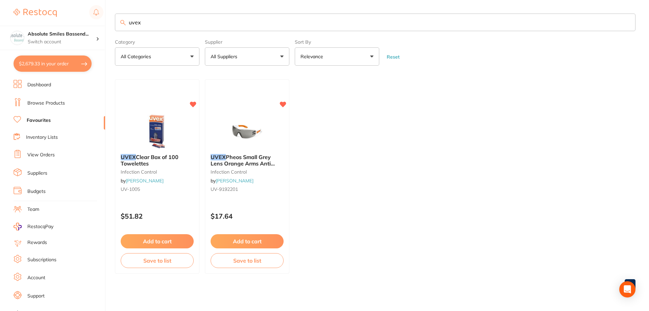
checkbox input "true"
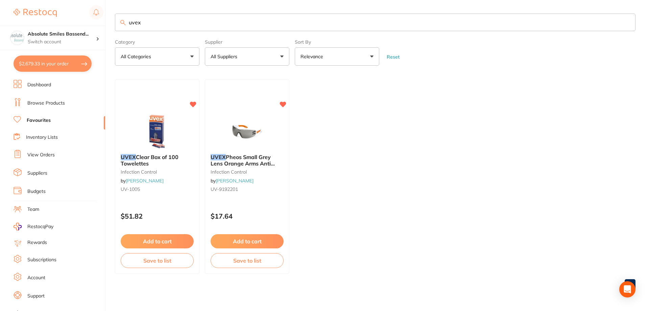
checkbox input "true"
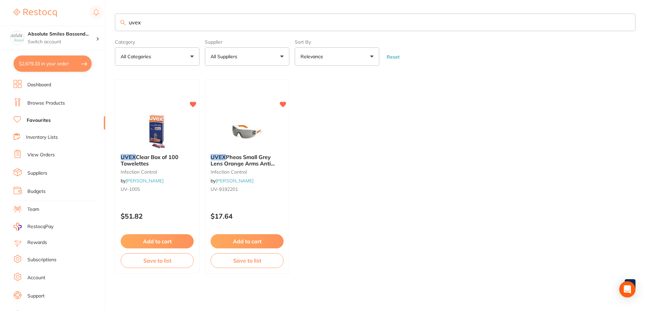
checkbox input "true"
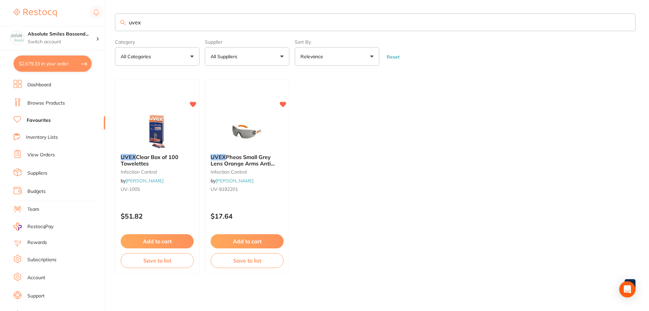
checkbox input "true"
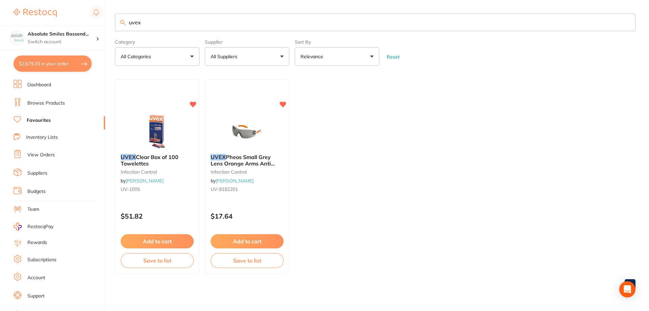
checkbox input "true"
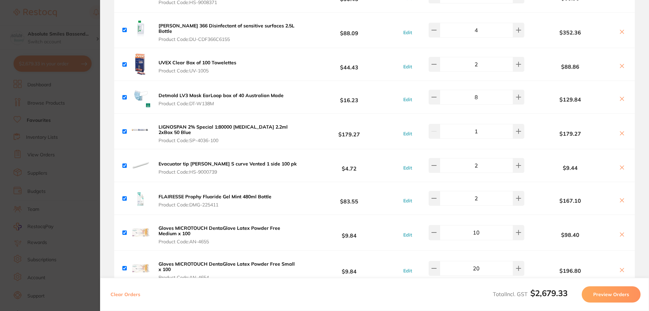
scroll to position [1121, 0]
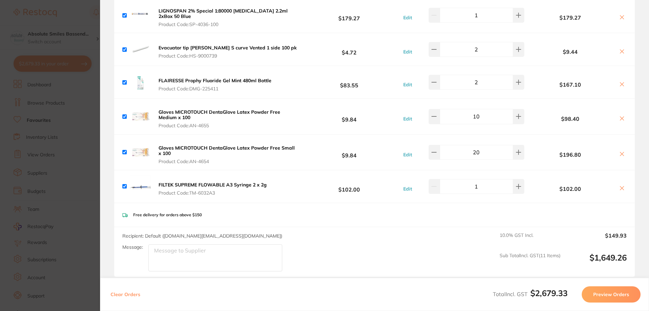
click at [629, 294] on button "Preview Orders" at bounding box center [611, 294] width 59 height 16
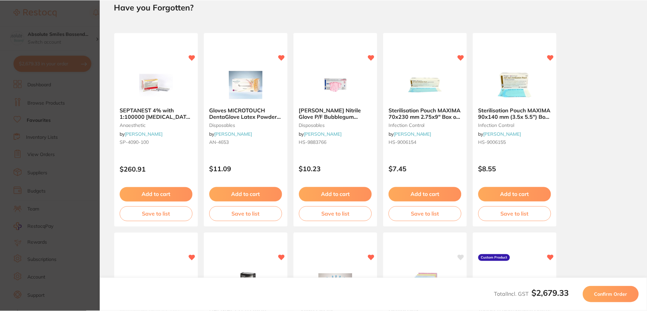
scroll to position [0, 0]
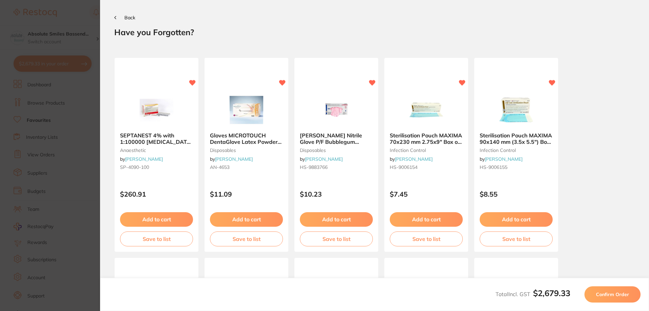
click at [601, 297] on button "Confirm Order" at bounding box center [612, 294] width 56 height 16
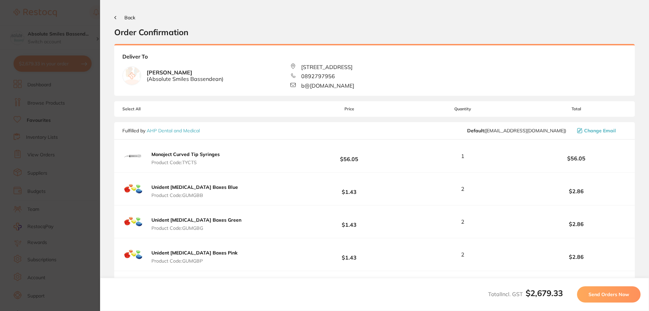
click at [601, 294] on span "Send Orders Now" at bounding box center [608, 294] width 41 height 6
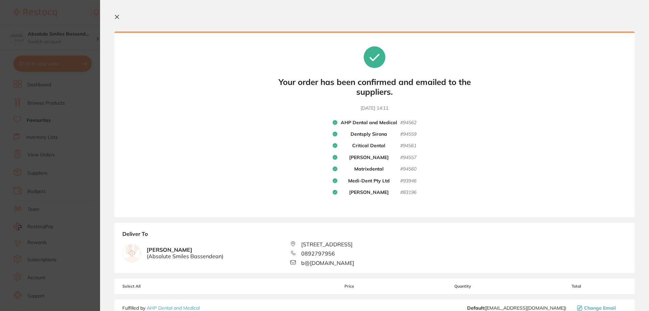
click at [118, 16] on icon at bounding box center [117, 17] width 4 height 4
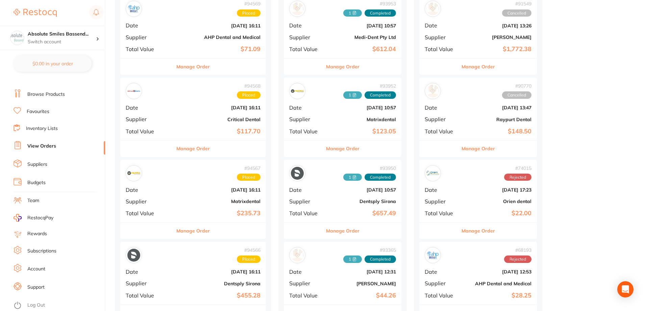
scroll to position [101, 0]
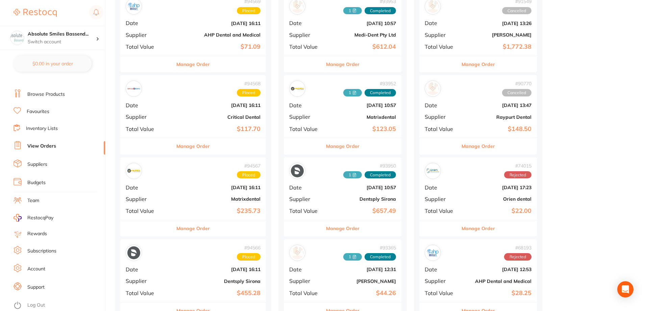
click at [37, 304] on link "Log Out" at bounding box center [36, 304] width 18 height 7
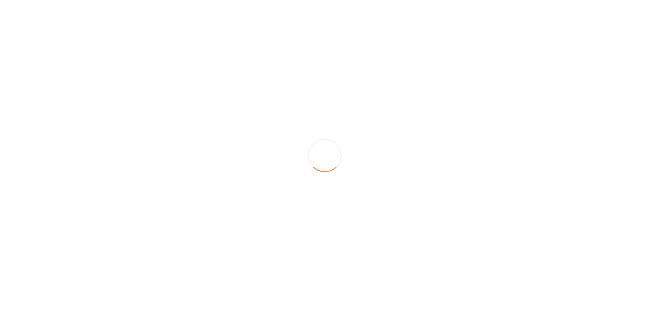
scroll to position [0, 0]
